Goal: Task Accomplishment & Management: Use online tool/utility

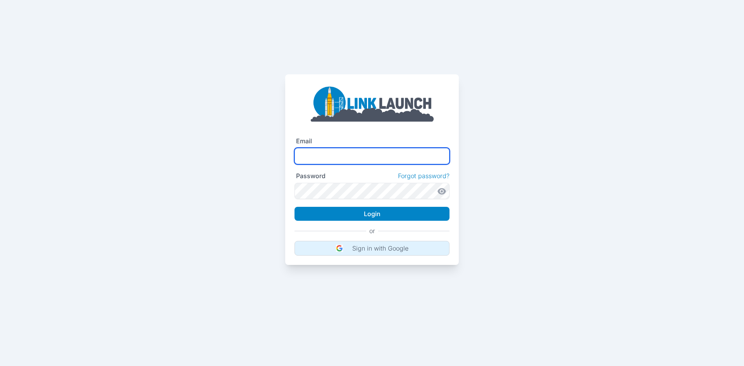
type input "**********"
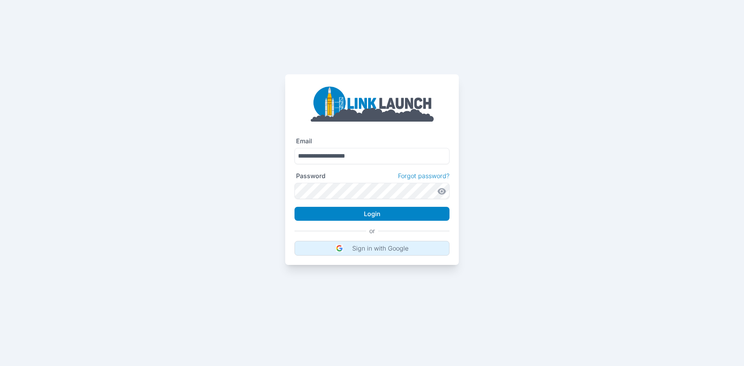
click at [345, 247] on button "Sign in with Google" at bounding box center [371, 248] width 155 height 15
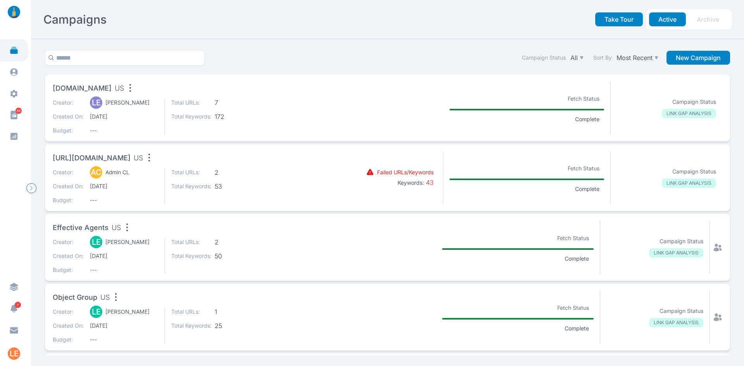
click at [262, 102] on div "Creator: LE [PERSON_NAME] Created On: [DATE] Budget: --- Total URLs: 7 Total Ke…" at bounding box center [192, 117] width 279 height 36
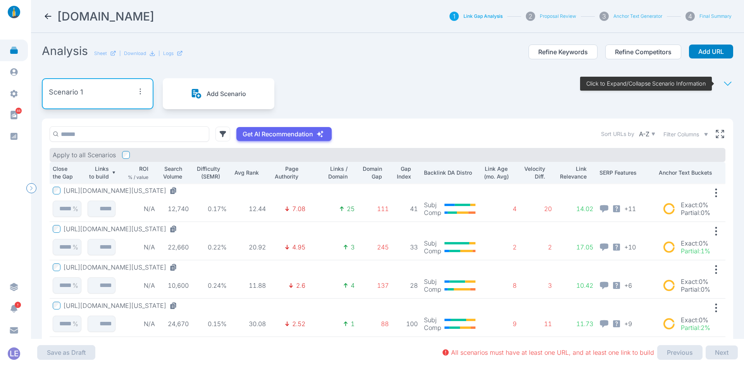
click at [178, 192] on button "[URL][DOMAIN_NAME][US_STATE]" at bounding box center [122, 191] width 117 height 8
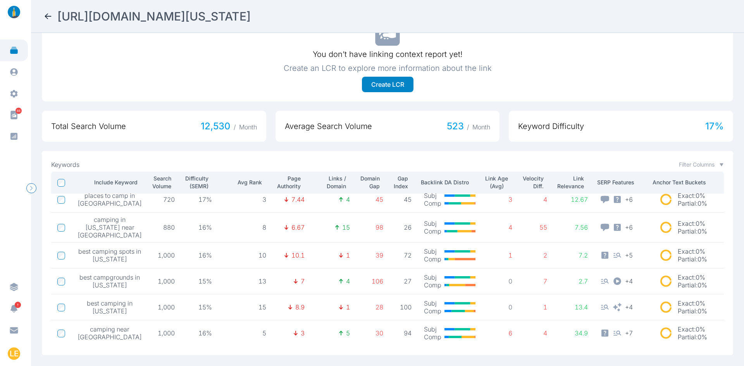
scroll to position [534, 0]
click at [45, 10] on div "[URL][DOMAIN_NAME][US_STATE]" at bounding box center [387, 16] width 688 height 14
click at [44, 22] on div "[URL][DOMAIN_NAME][US_STATE]" at bounding box center [387, 16] width 688 height 14
click at [52, 15] on icon at bounding box center [47, 16] width 9 height 9
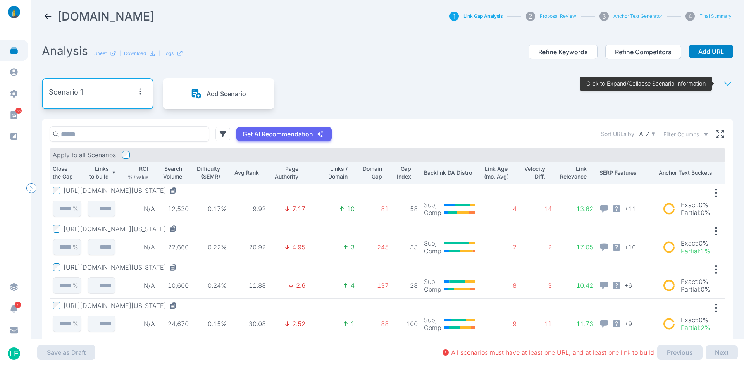
click at [122, 232] on button "[URL][DOMAIN_NAME][US_STATE]" at bounding box center [122, 229] width 117 height 8
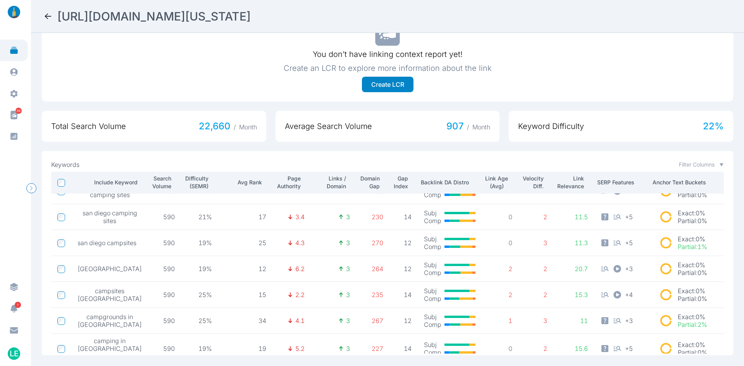
scroll to position [117, 0]
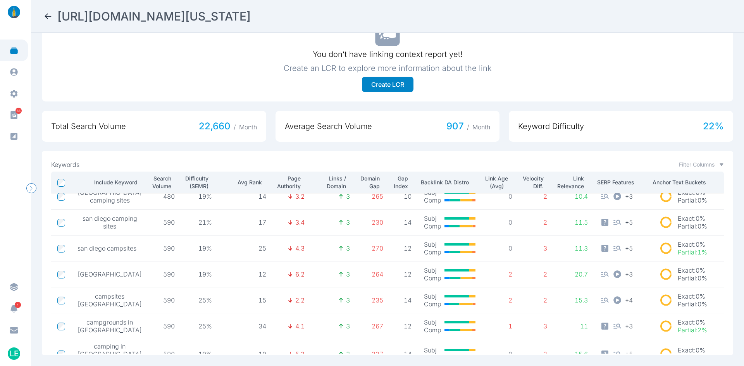
click at [46, 14] on icon at bounding box center [47, 16] width 9 height 9
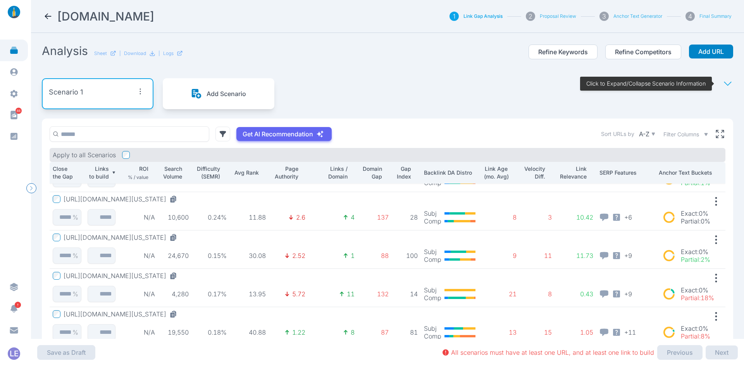
scroll to position [69, 0]
click at [128, 199] on button "[URL][DOMAIN_NAME][US_STATE]" at bounding box center [122, 198] width 117 height 8
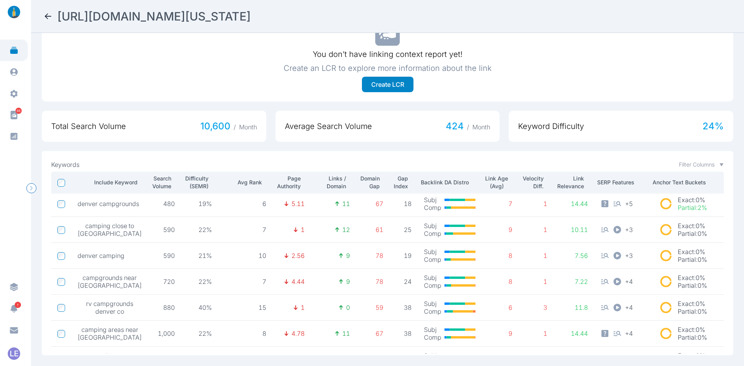
scroll to position [519, 0]
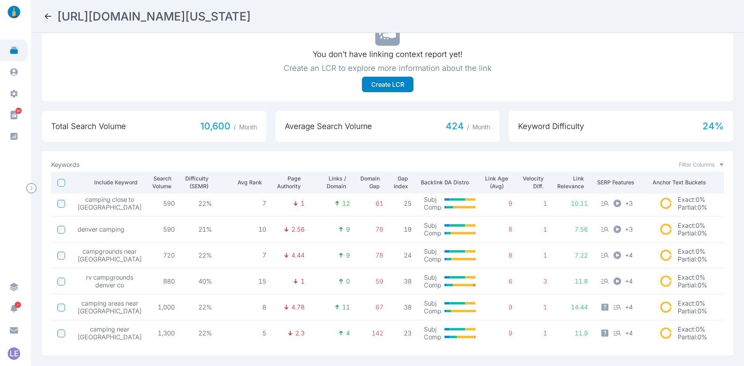
click at [45, 19] on icon at bounding box center [47, 16] width 9 height 9
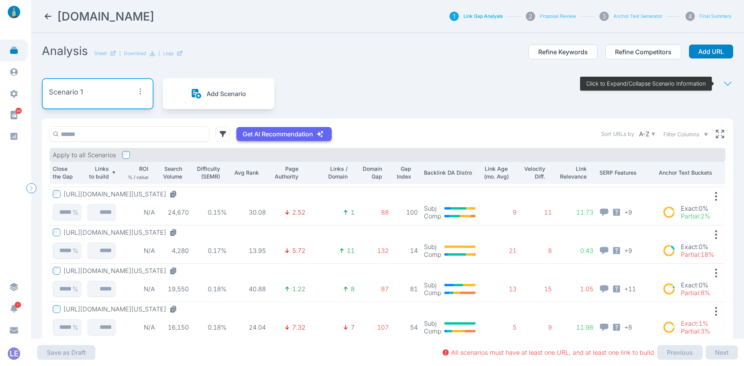
scroll to position [115, 0]
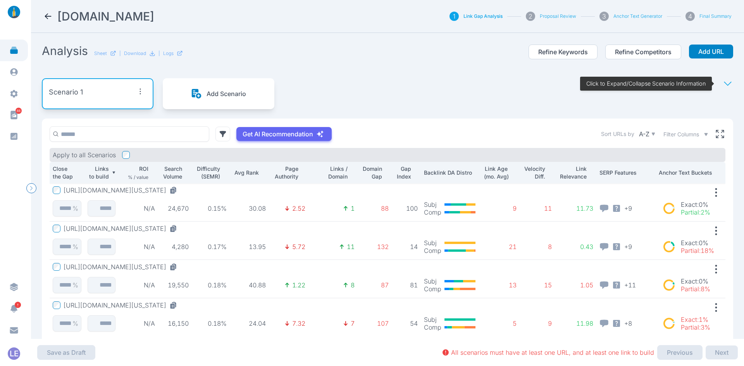
click at [129, 264] on button "[URL][DOMAIN_NAME][US_STATE]" at bounding box center [122, 267] width 117 height 8
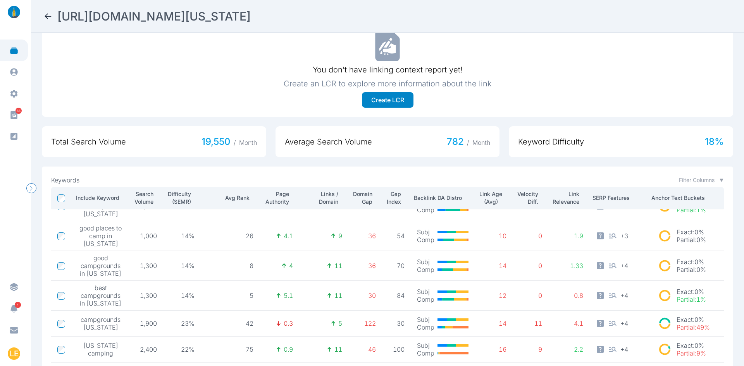
scroll to position [546, 0]
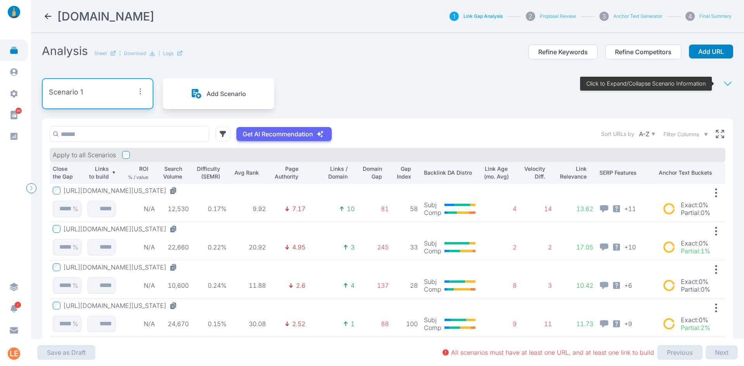
click at [364, 176] on p "Domain Gap" at bounding box center [371, 172] width 21 height 15
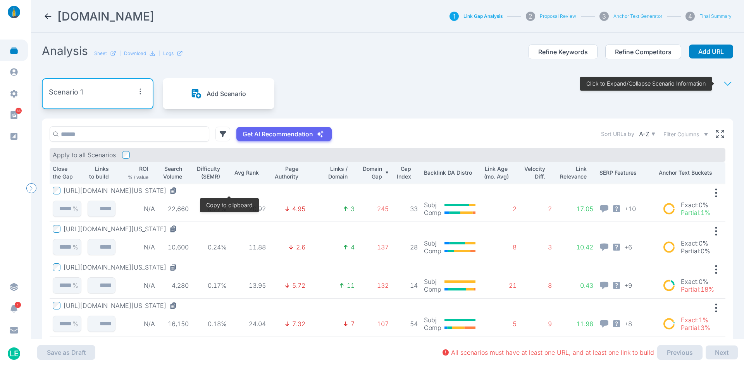
click at [177, 190] on icon at bounding box center [173, 191] width 8 height 8
click at [177, 229] on icon at bounding box center [173, 229] width 8 height 8
click at [175, 268] on icon at bounding box center [172, 268] width 4 height 5
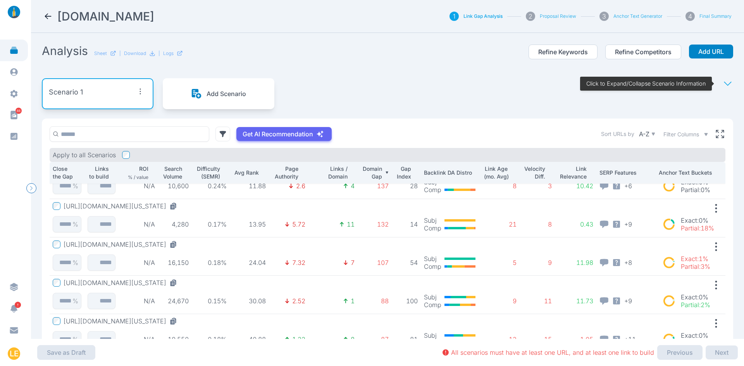
scroll to position [62, 0]
click at [170, 243] on icon at bounding box center [172, 244] width 4 height 5
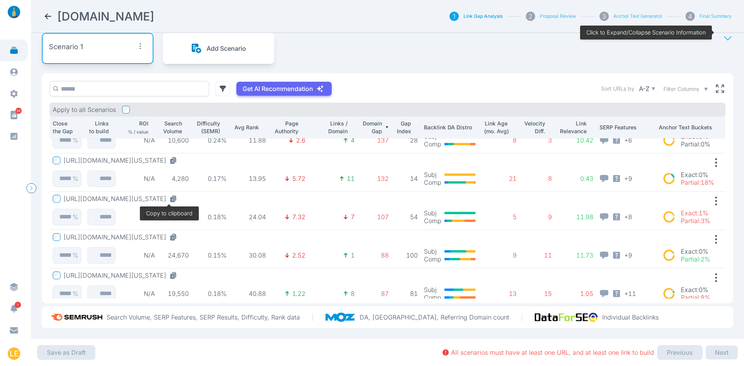
scroll to position [51, 0]
click at [175, 233] on icon at bounding box center [173, 237] width 8 height 8
click at [177, 268] on td "19,550" at bounding box center [175, 287] width 34 height 38
click at [175, 274] on icon at bounding box center [172, 276] width 4 height 5
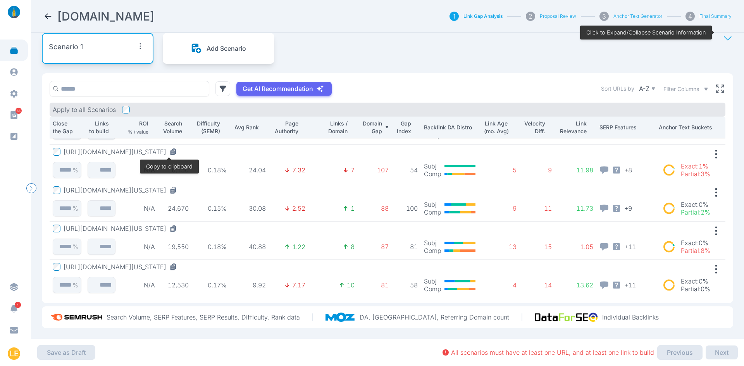
scroll to position [115, 0]
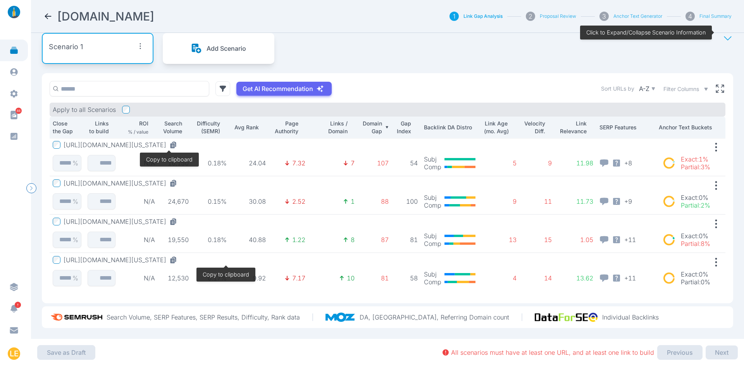
click at [175, 258] on icon at bounding box center [172, 260] width 4 height 5
